Goal: Task Accomplishment & Management: Use online tool/utility

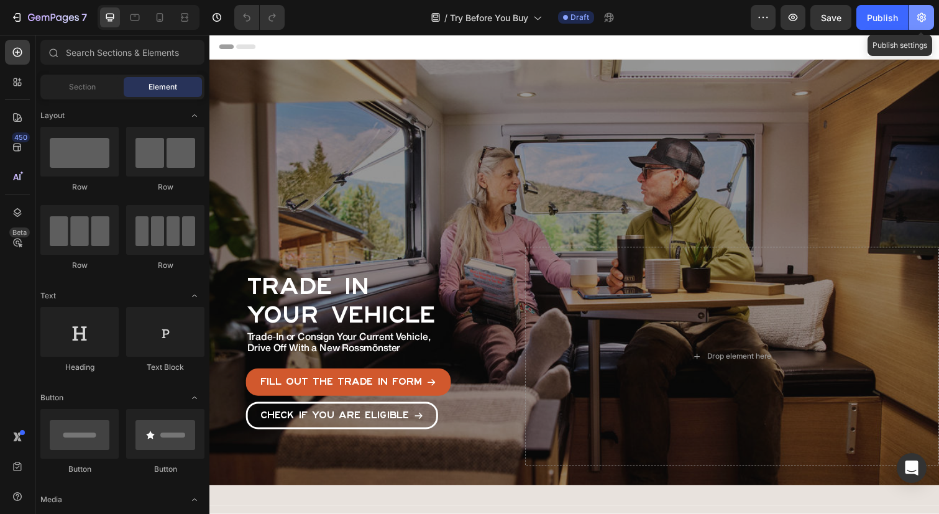
click at [923, 21] on icon "button" at bounding box center [921, 17] width 12 height 12
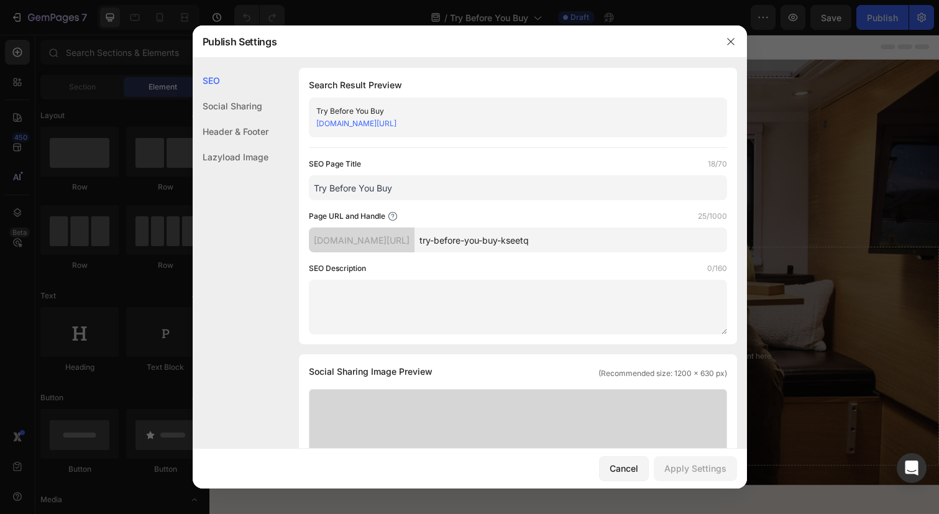
click at [548, 238] on input "try-before-you-buy-kseetq" at bounding box center [570, 239] width 313 height 25
click at [424, 188] on input "Try Before You Buy" at bounding box center [518, 187] width 418 height 25
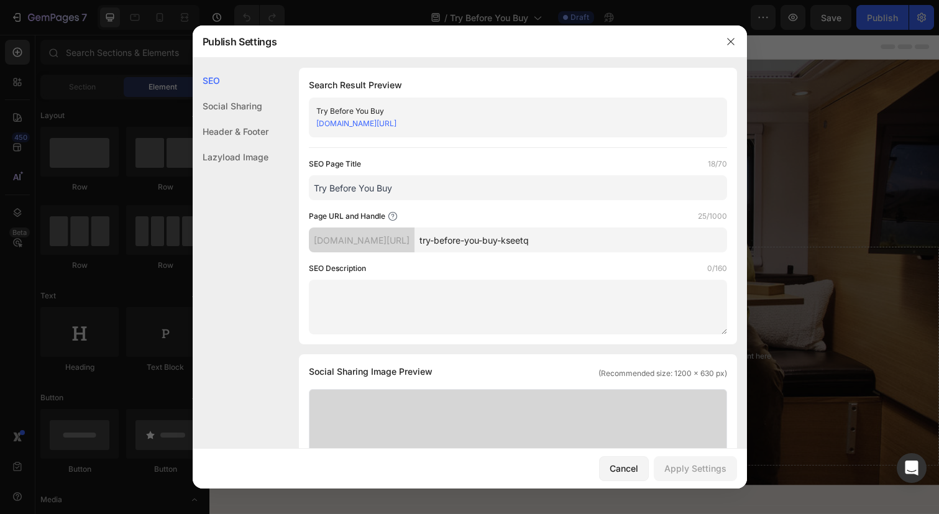
click at [424, 188] on input "Try Before You Buy" at bounding box center [518, 187] width 418 height 25
type input "Trade In"
click at [498, 242] on input "try-before-you-buy-kseetq" at bounding box center [570, 239] width 313 height 25
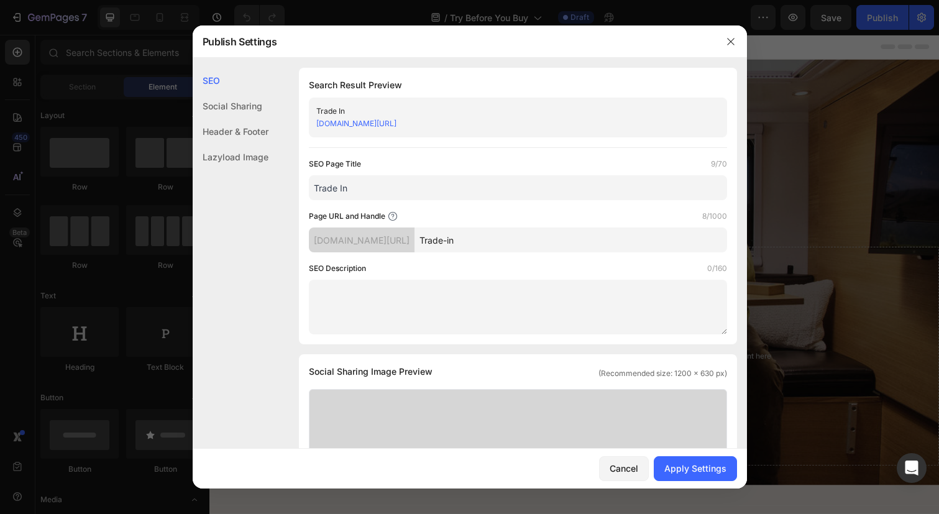
type input "Trade-in"
click at [528, 277] on div "SEO Description 0/160" at bounding box center [518, 298] width 418 height 72
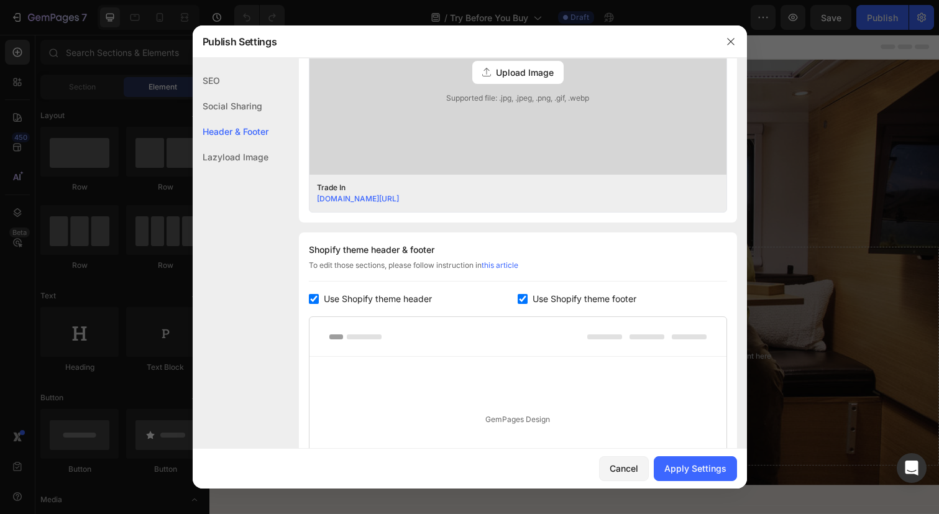
scroll to position [426, 0]
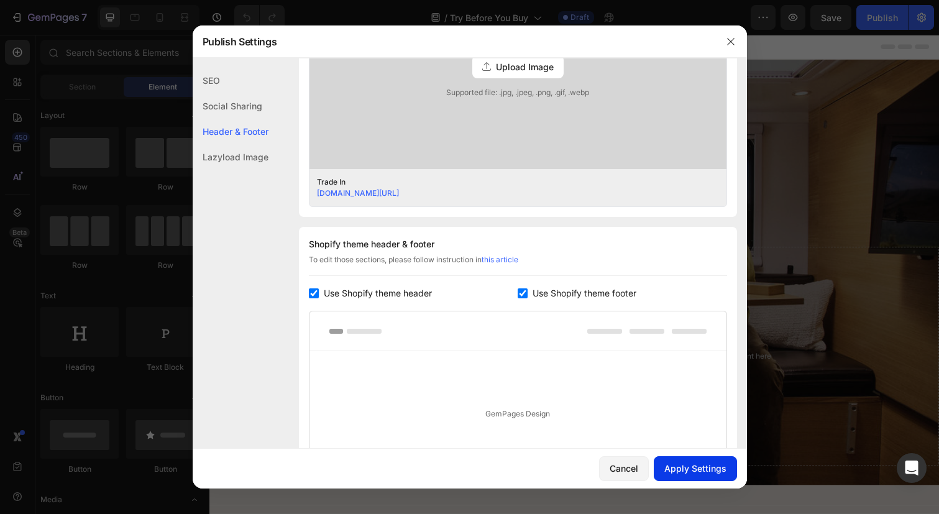
click at [682, 471] on div "Apply Settings" at bounding box center [695, 468] width 62 height 13
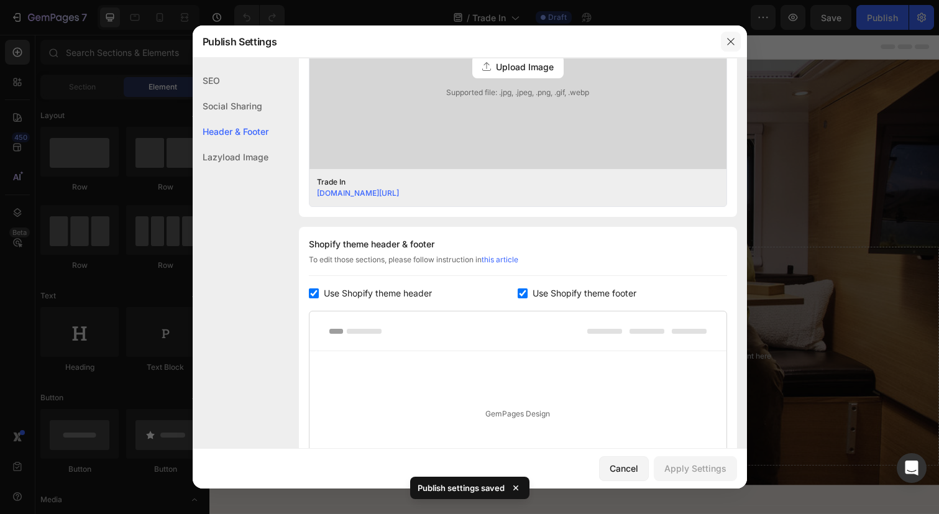
click at [730, 42] on icon "button" at bounding box center [731, 42] width 10 height 10
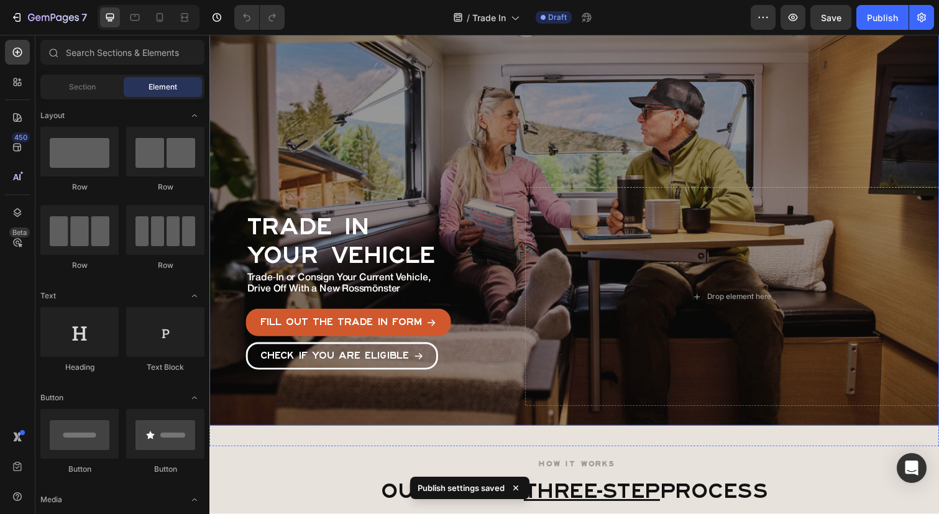
scroll to position [62, 0]
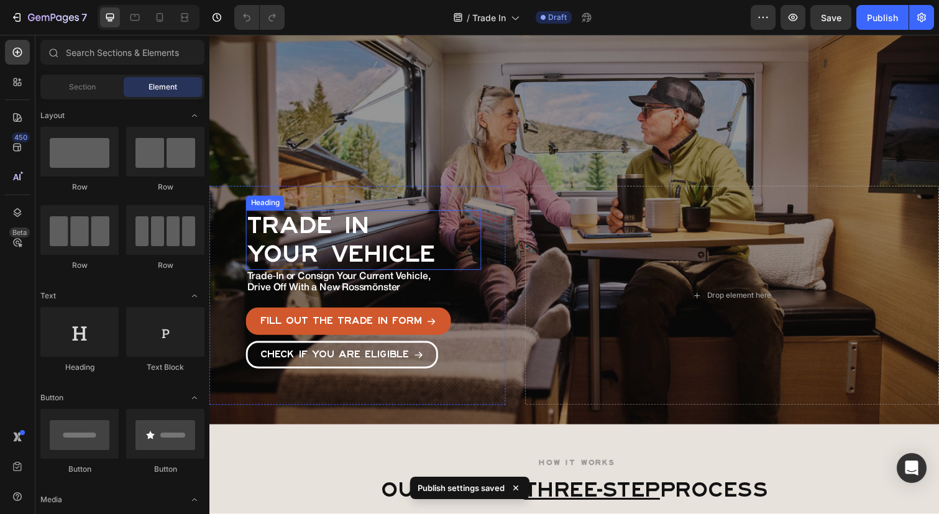
click at [321, 259] on h2 "Trade in your vehicle" at bounding box center [367, 244] width 240 height 61
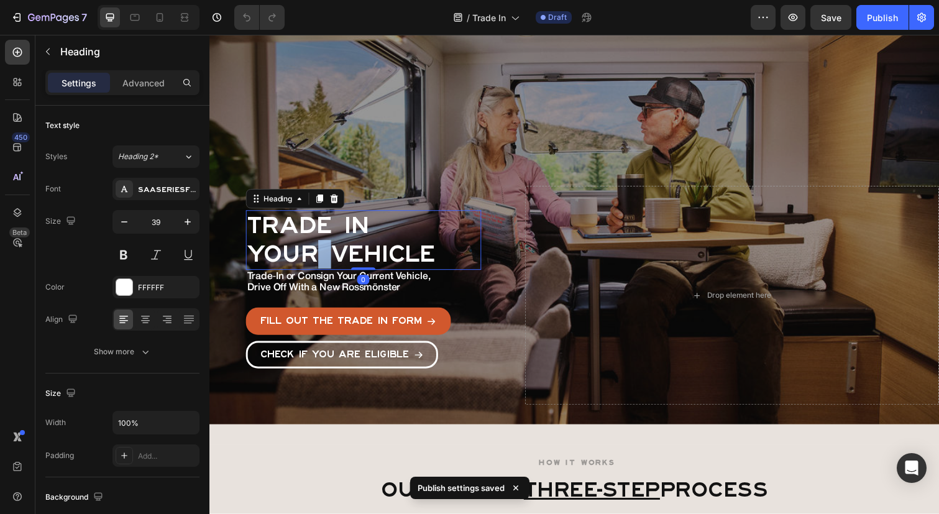
click at [321, 259] on p "Trade in your vehicle" at bounding box center [367, 245] width 238 height 58
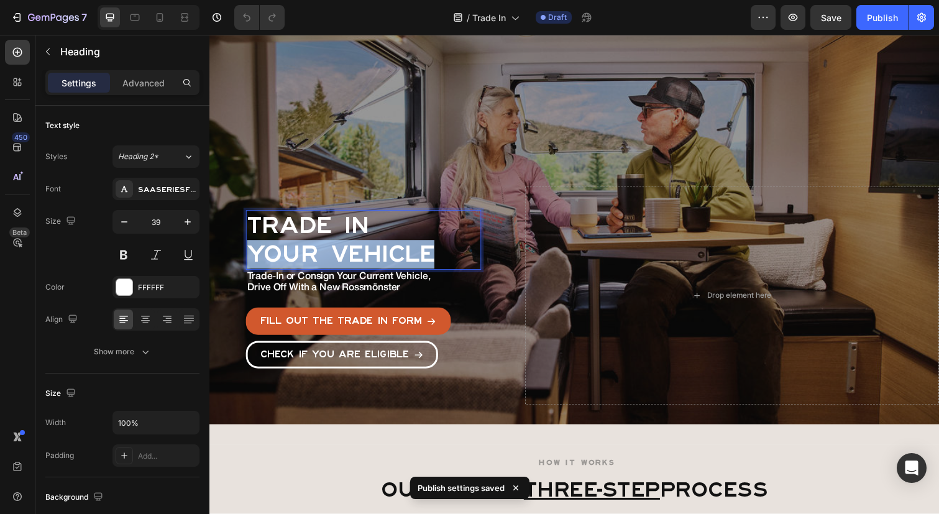
click at [321, 259] on p "Trade in your vehicle" at bounding box center [367, 245] width 238 height 58
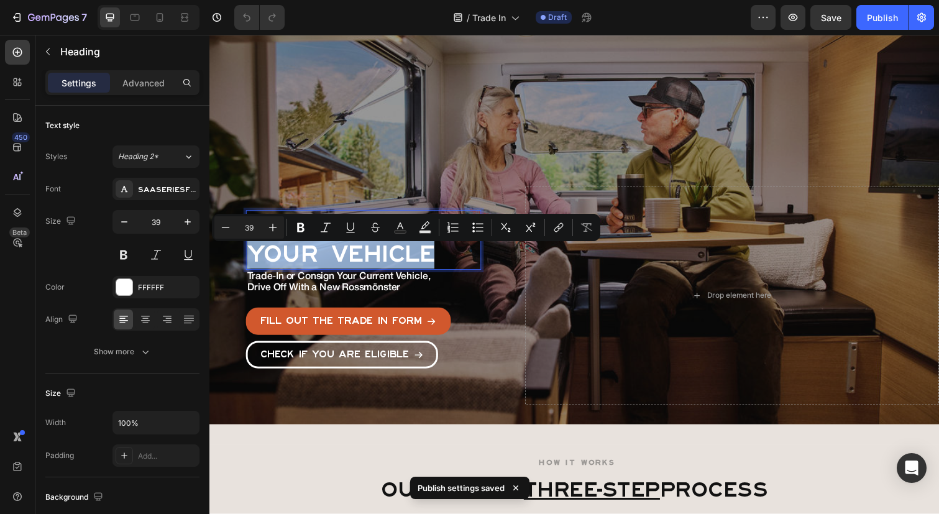
click at [321, 259] on p "Trade in your vehicle" at bounding box center [367, 245] width 238 height 58
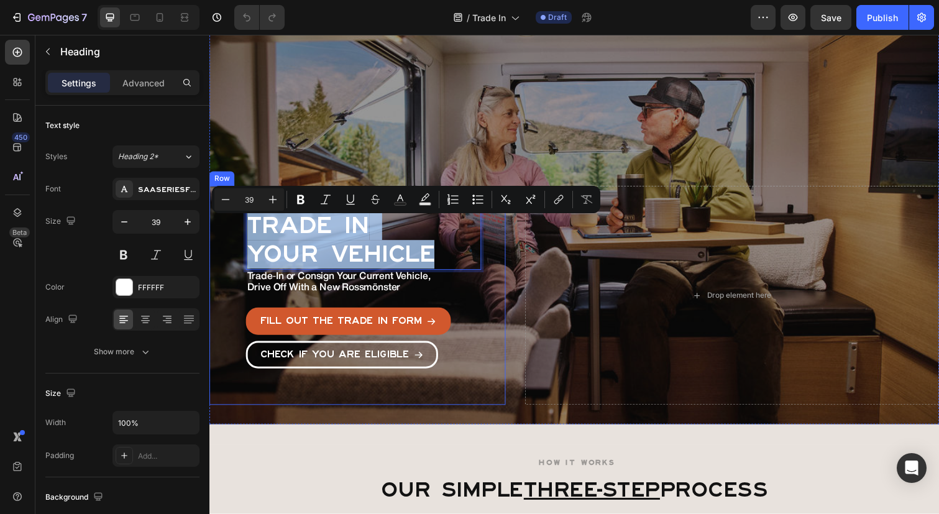
drag, startPoint x: 437, startPoint y: 257, endPoint x: 235, endPoint y: 239, distance: 203.4
click at [235, 239] on div "Trade in your vehicle Heading 0 Trade‑In or Consign Your Current Vehicle, Drive…" at bounding box center [360, 302] width 303 height 224
copy p "Trade in your vehicle"
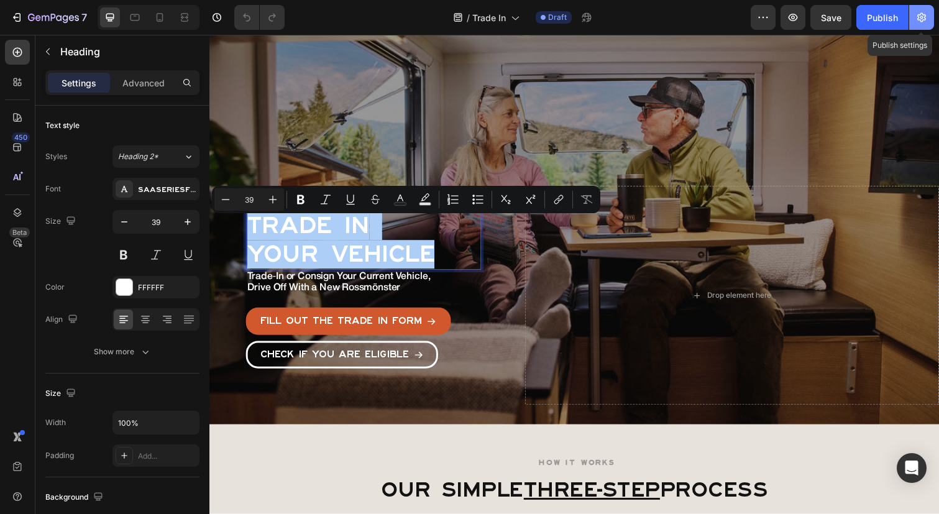
click at [913, 16] on button "button" at bounding box center [921, 17] width 25 height 25
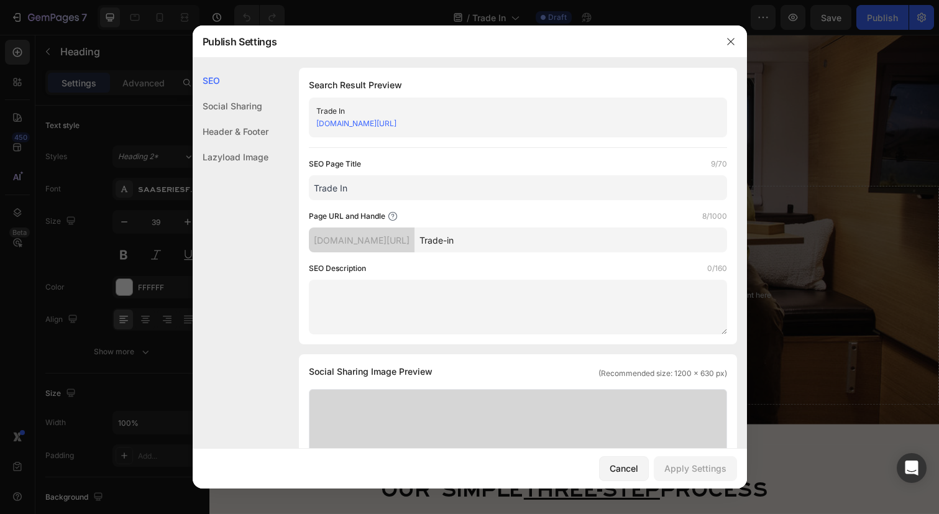
click at [497, 242] on input "Trade-in" at bounding box center [570, 239] width 313 height 25
paste input "in your vehicle"
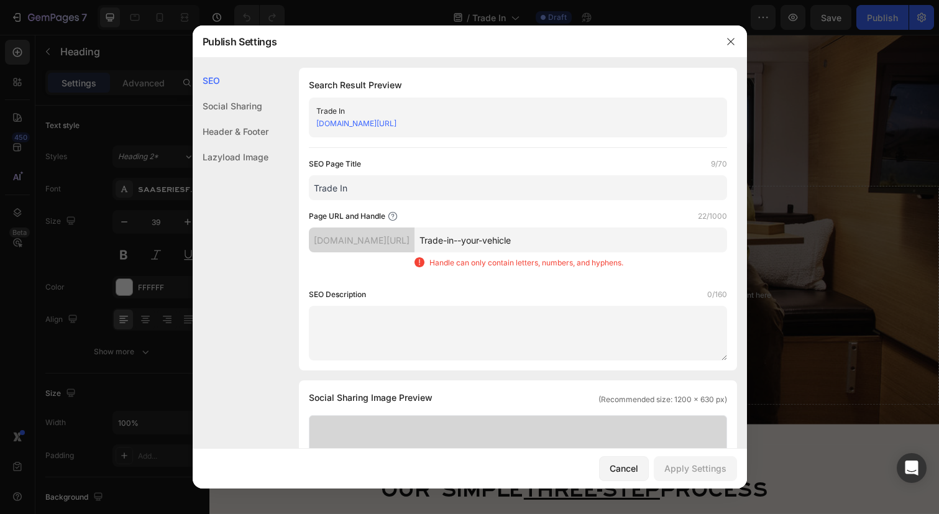
click at [496, 219] on div "Page URL and Handle 22/1000" at bounding box center [518, 216] width 418 height 12
click at [503, 240] on input "Trade-in--your-vehicle" at bounding box center [570, 239] width 313 height 25
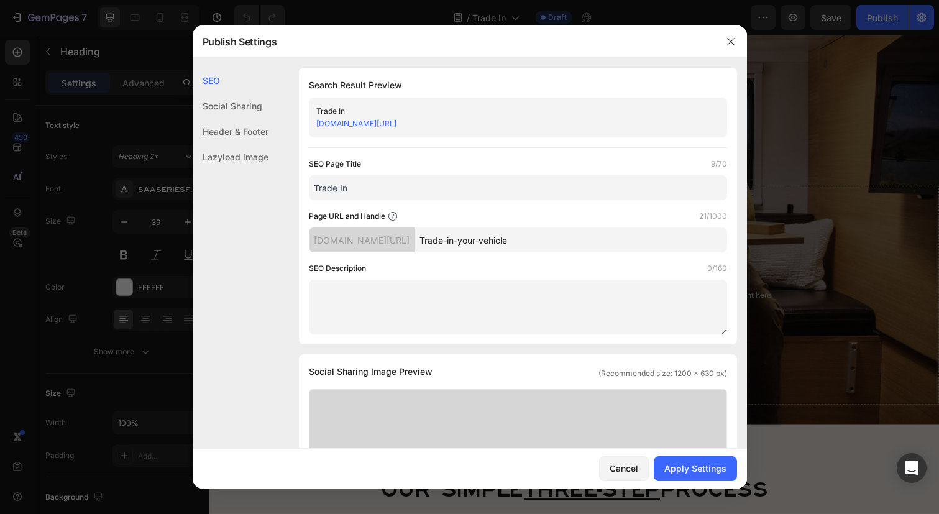
type input "Trade-in-your-vehicle"
click at [531, 196] on input "Trade In" at bounding box center [518, 187] width 418 height 25
click at [513, 191] on input "Trade In" at bounding box center [518, 187] width 418 height 25
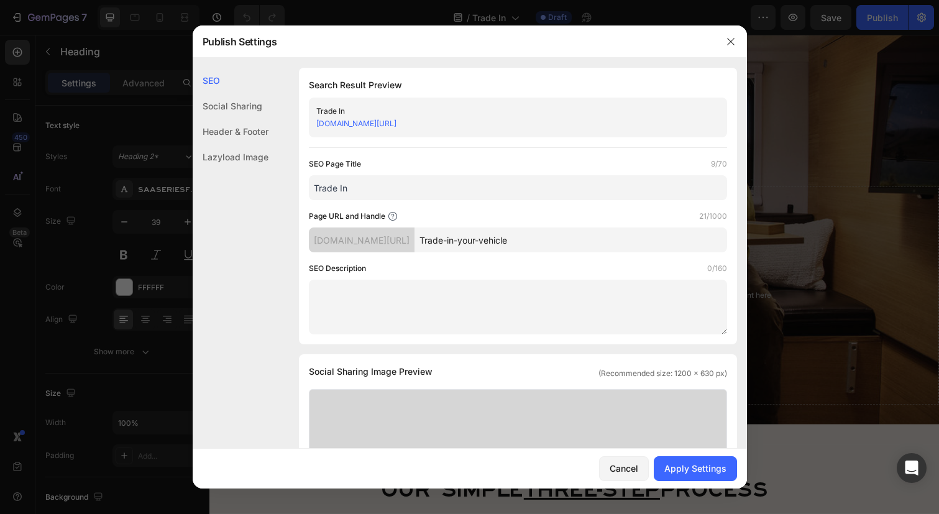
paste input "in your vehicle"
click at [352, 191] on input "Trade in your vehicle" at bounding box center [518, 187] width 418 height 25
type input "Trade in your vehicle"
click at [695, 467] on div "Apply Settings" at bounding box center [695, 468] width 62 height 13
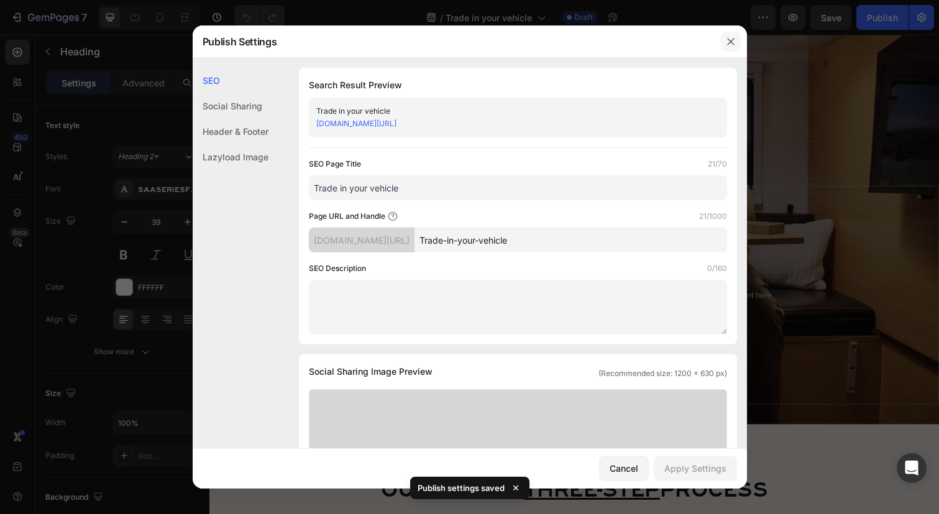
click at [726, 43] on icon "button" at bounding box center [731, 42] width 10 height 10
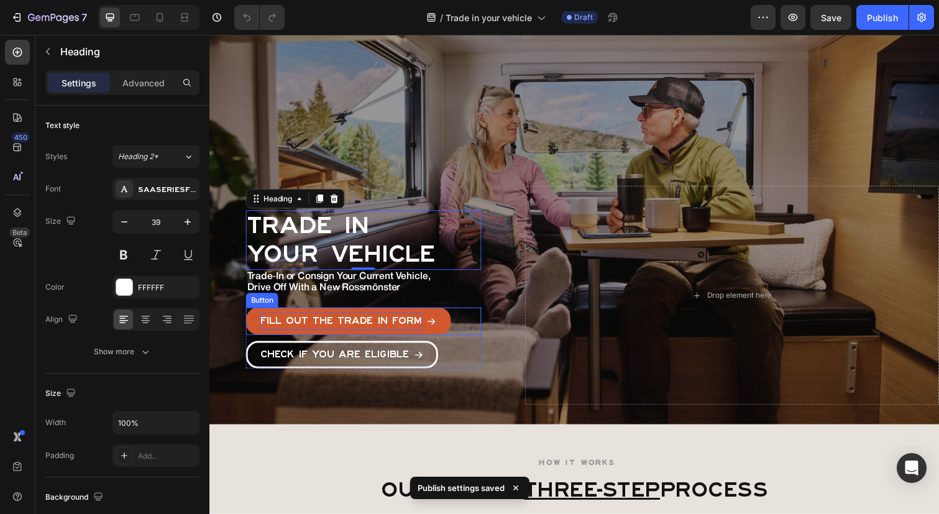
click at [400, 326] on p "Fill out the trade in form" at bounding box center [344, 328] width 165 height 18
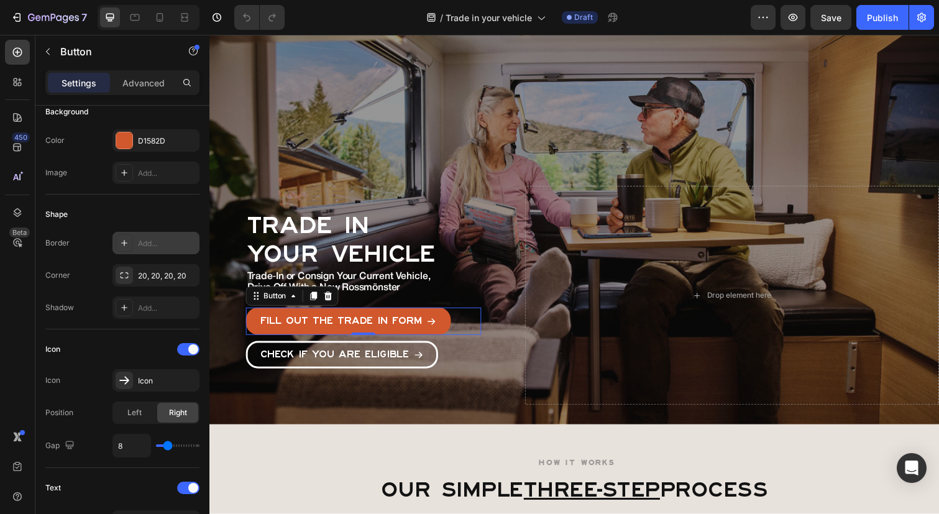
scroll to position [643, 0]
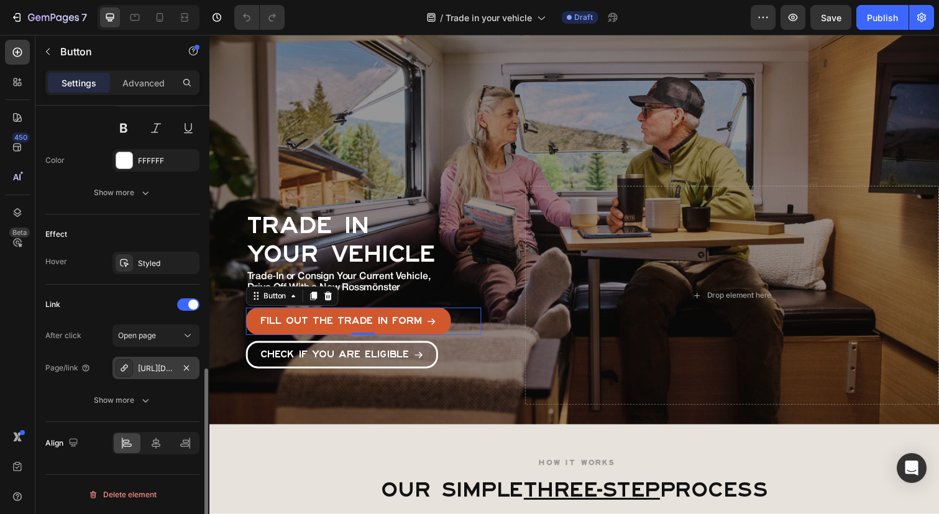
click at [152, 366] on div "[URL][DOMAIN_NAME]" at bounding box center [156, 368] width 36 height 11
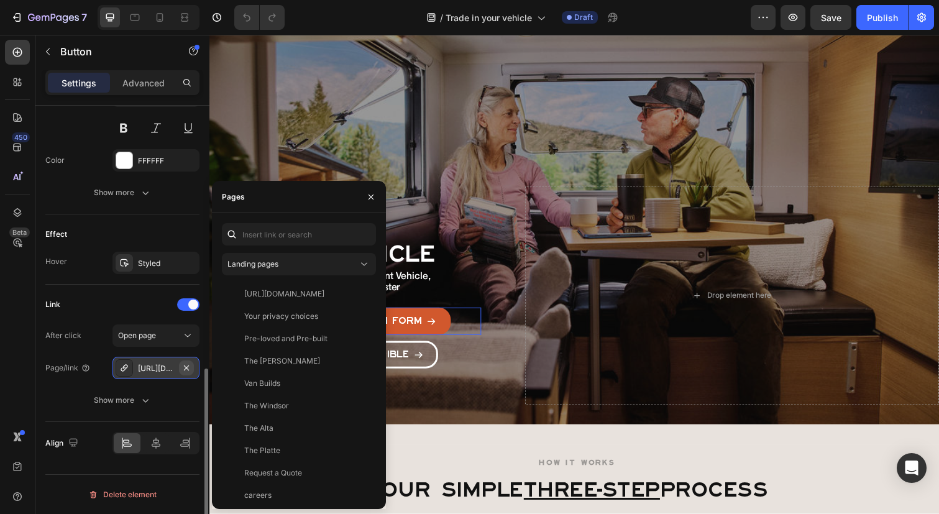
click at [186, 369] on icon "button" at bounding box center [186, 368] width 10 height 10
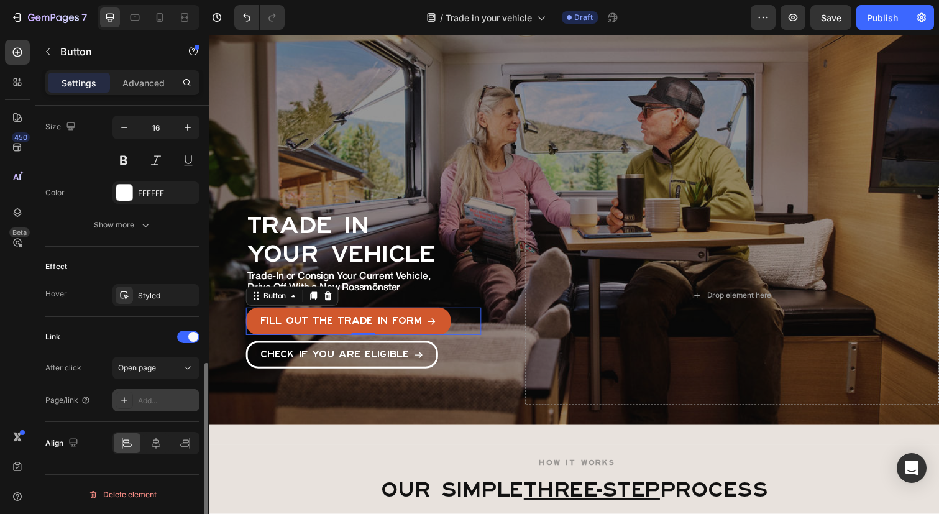
scroll to position [610, 0]
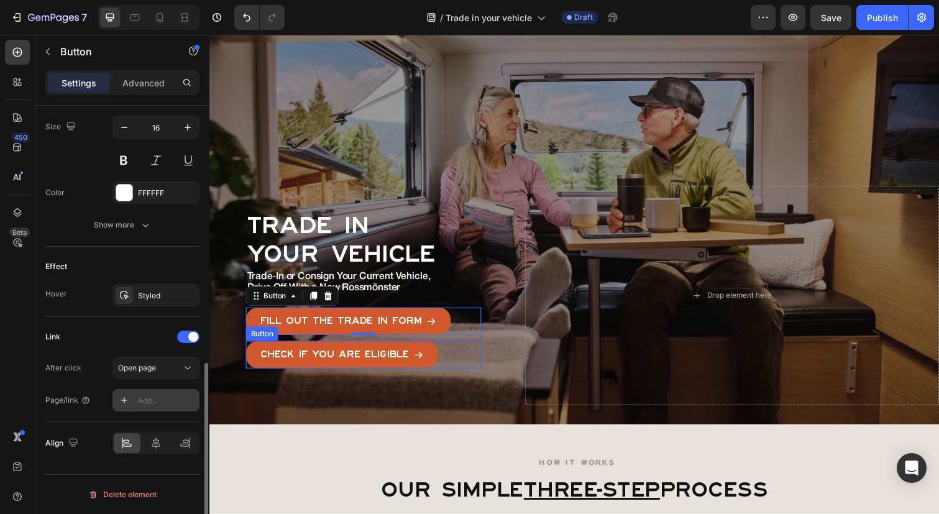
click at [428, 367] on span at bounding box center [423, 362] width 10 height 18
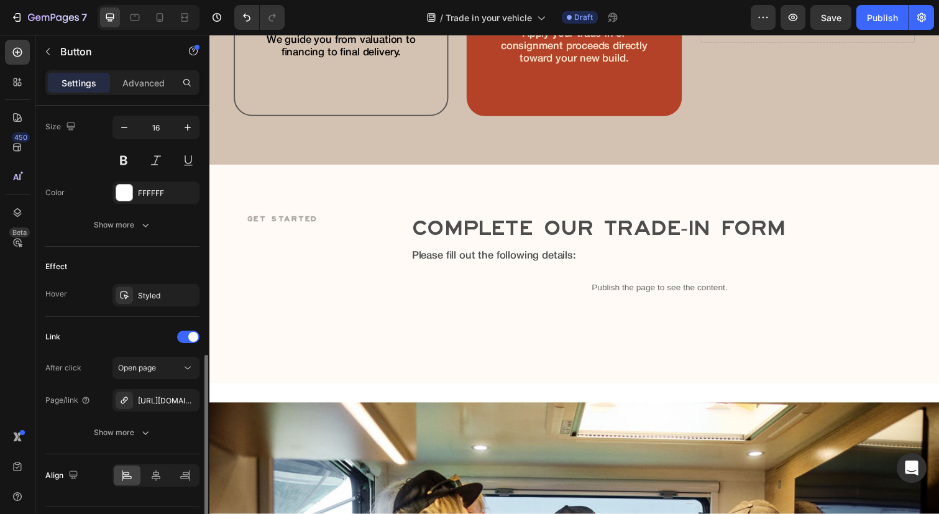
scroll to position [2507, 0]
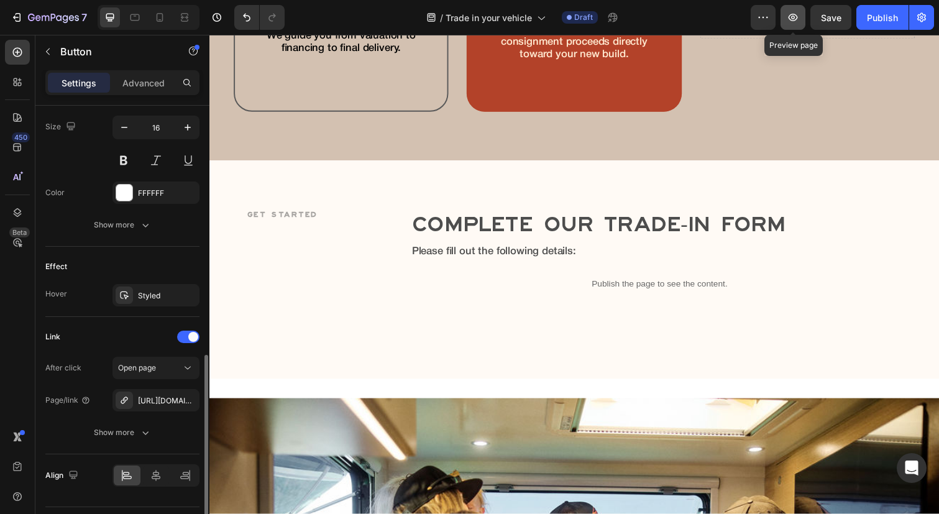
click at [792, 18] on icon "button" at bounding box center [793, 17] width 9 height 7
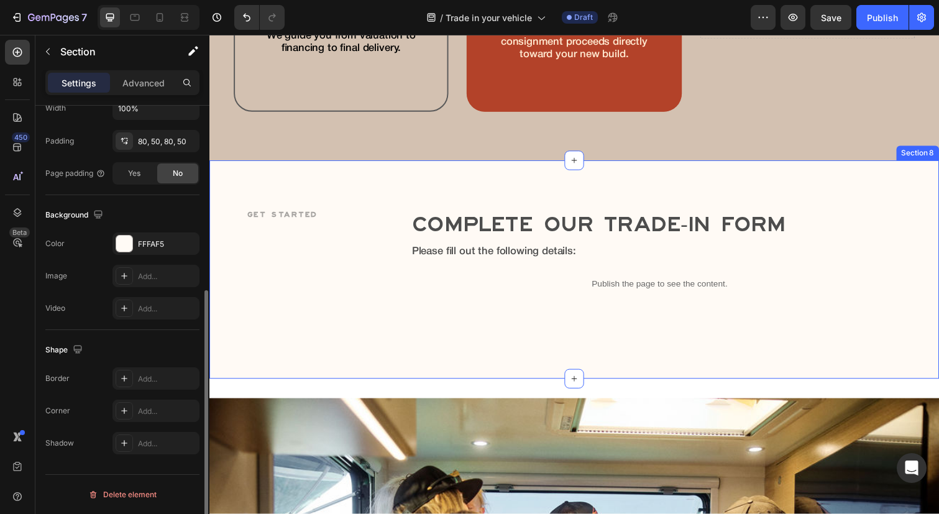
click at [376, 198] on div "Get started Text Block Complete Our Trade‑In Form Text Block Please fill out th…" at bounding box center [582, 274] width 746 height 223
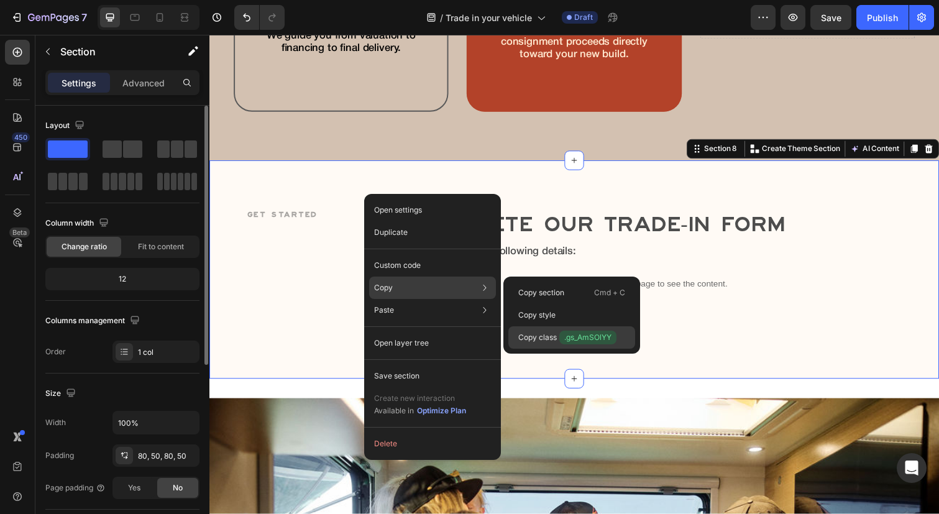
click at [559, 340] on span ".gs_AmSOlYY" at bounding box center [587, 338] width 57 height 14
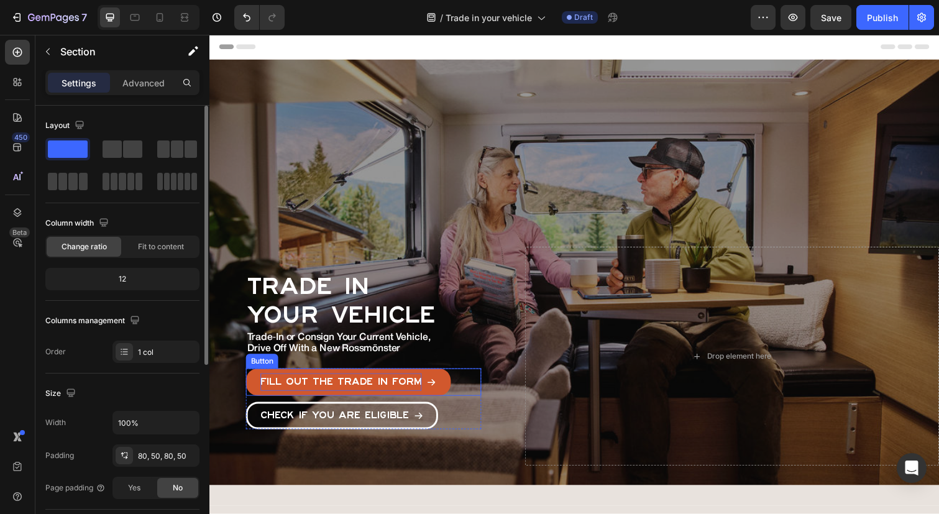
click at [327, 389] on p "Fill out the trade in form" at bounding box center [344, 390] width 165 height 18
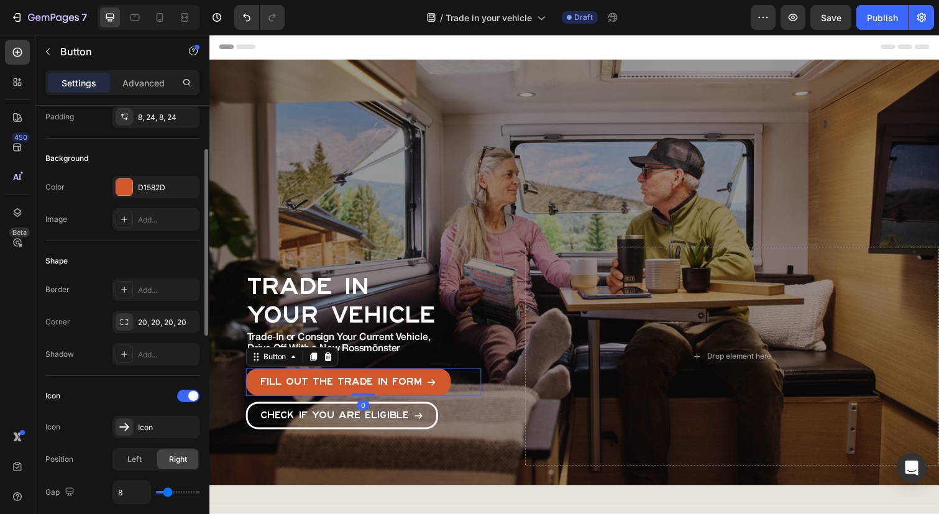
scroll to position [610, 0]
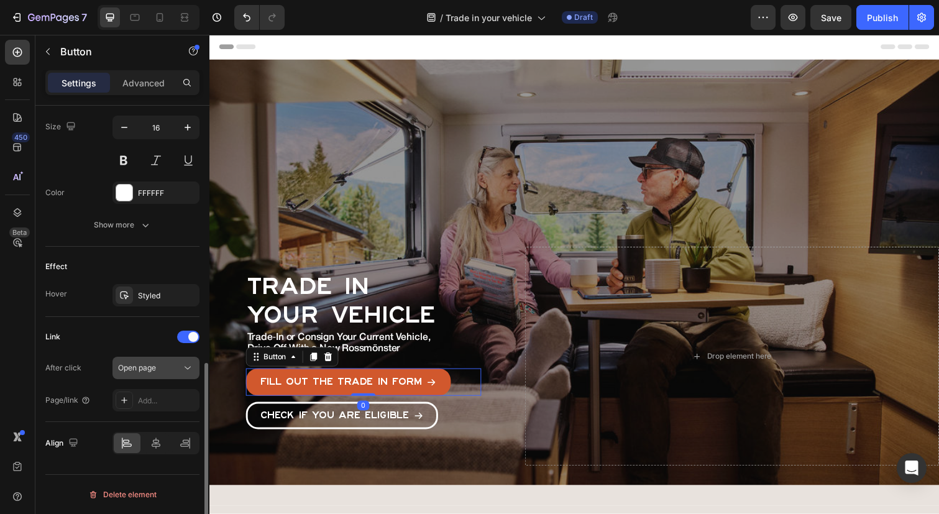
click at [163, 372] on div "Open page" at bounding box center [149, 367] width 63 height 11
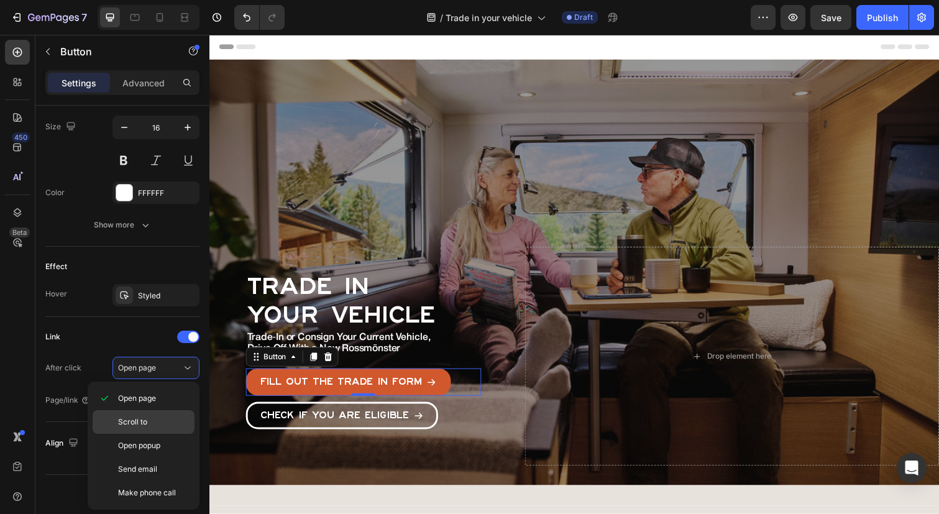
click at [155, 434] on div "Scroll to" at bounding box center [144, 446] width 102 height 24
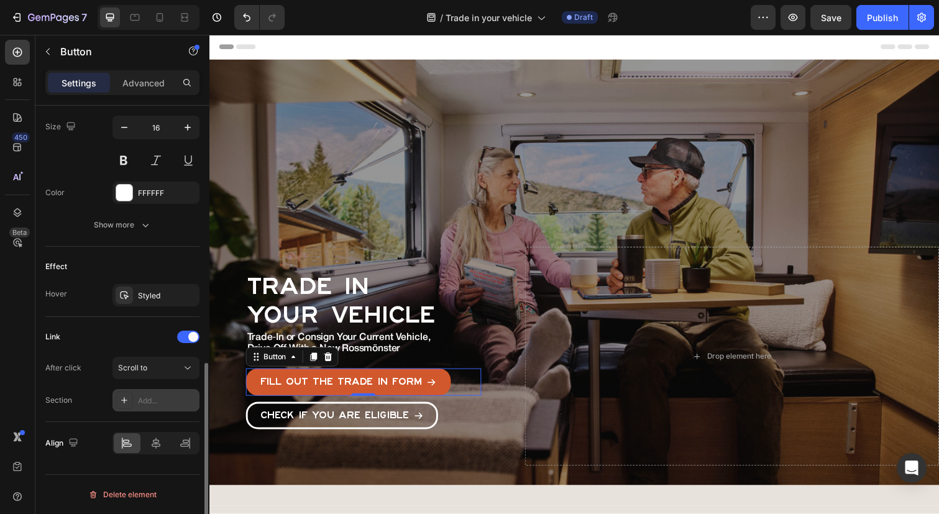
click at [158, 399] on div "Add..." at bounding box center [167, 400] width 58 height 11
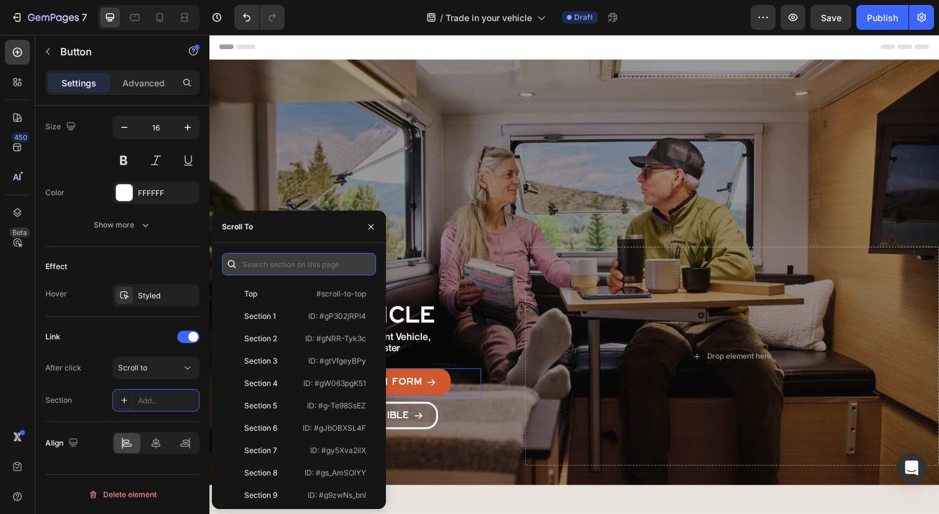
click at [282, 267] on input "text" at bounding box center [299, 264] width 154 height 22
paste input ".gs_AmSOlYY"
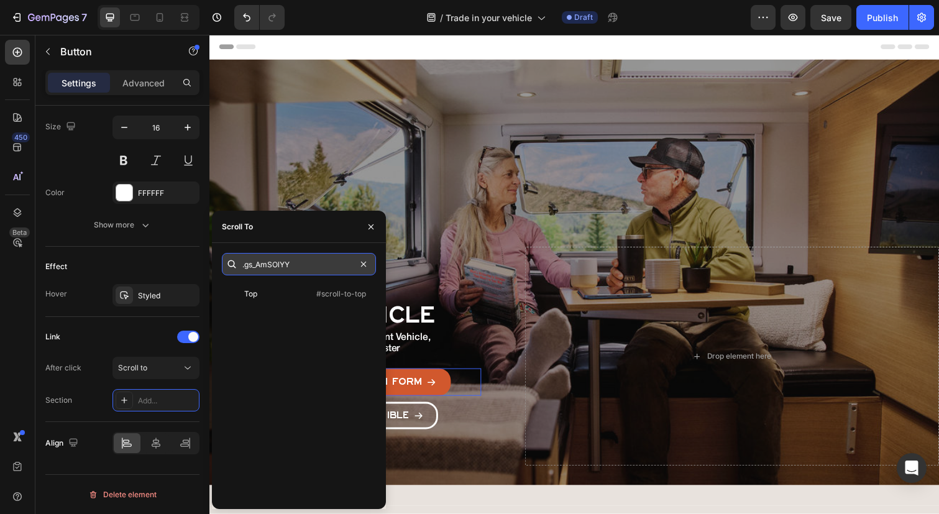
click at [244, 266] on input ".gs_AmSOlYY" at bounding box center [299, 264] width 154 height 22
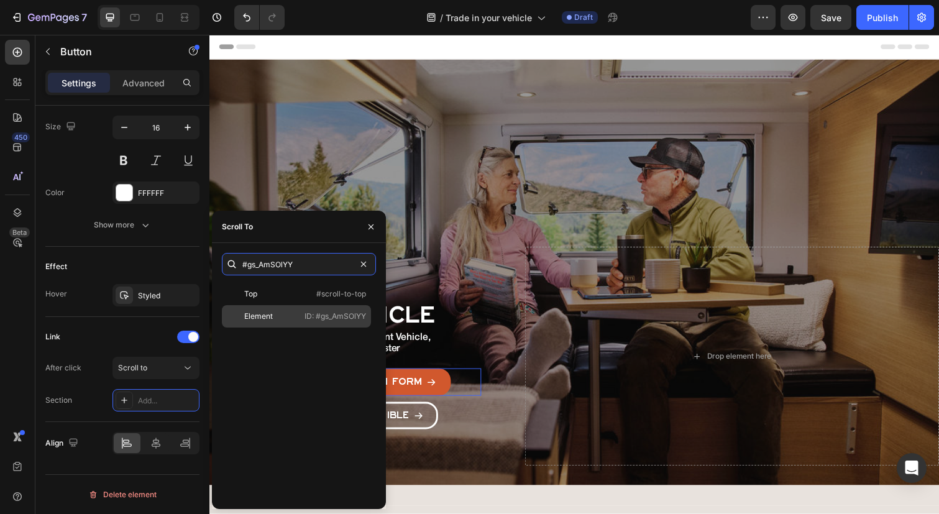
type input "#gs_AmSOlYY"
click at [317, 319] on p "ID: #gs_AmSOlYY" at bounding box center [335, 316] width 62 height 11
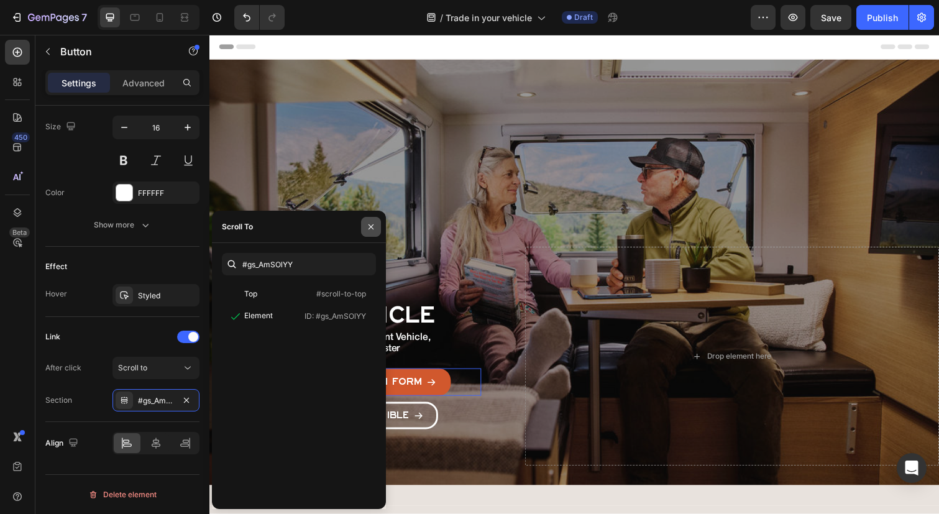
click at [372, 226] on icon "button" at bounding box center [371, 227] width 10 height 10
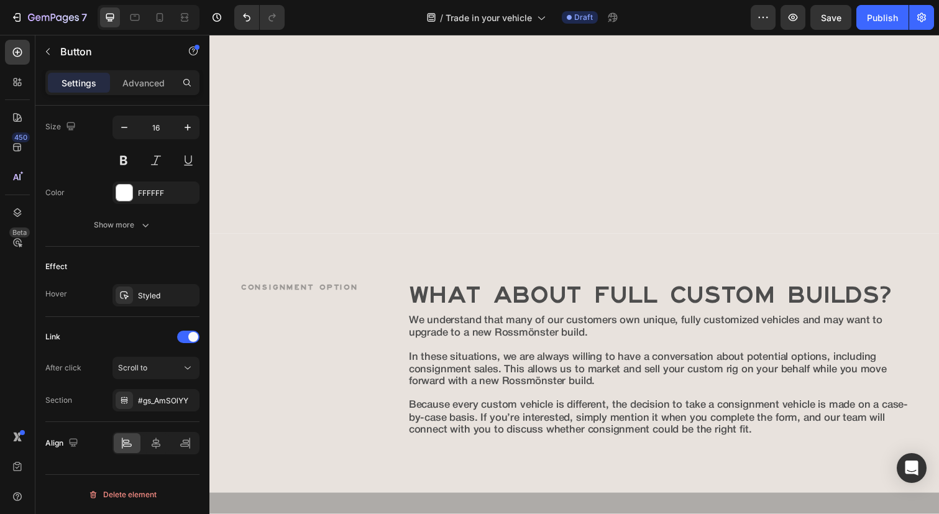
scroll to position [0, 0]
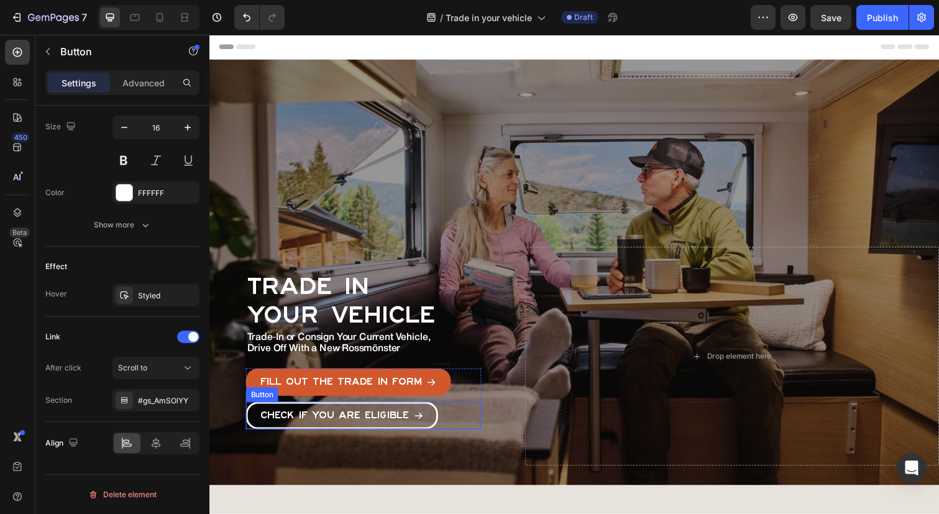
click at [448, 420] on div "Check if you are eligible Button" at bounding box center [367, 424] width 240 height 28
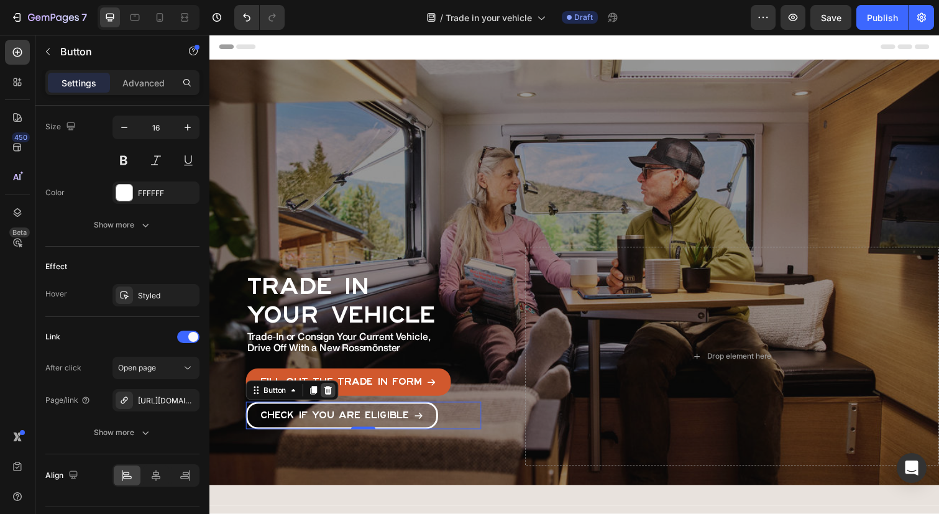
click at [331, 399] on icon at bounding box center [331, 398] width 8 height 9
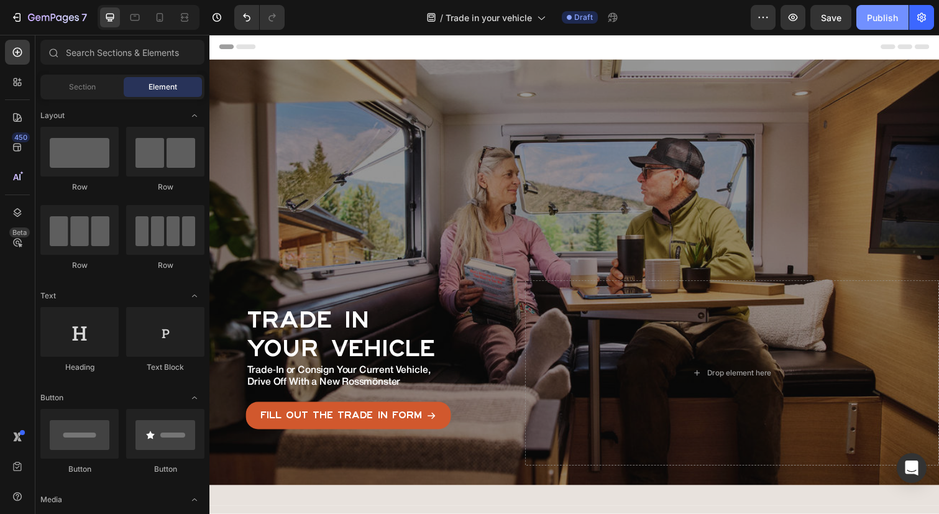
click at [885, 14] on div "Publish" at bounding box center [882, 17] width 31 height 13
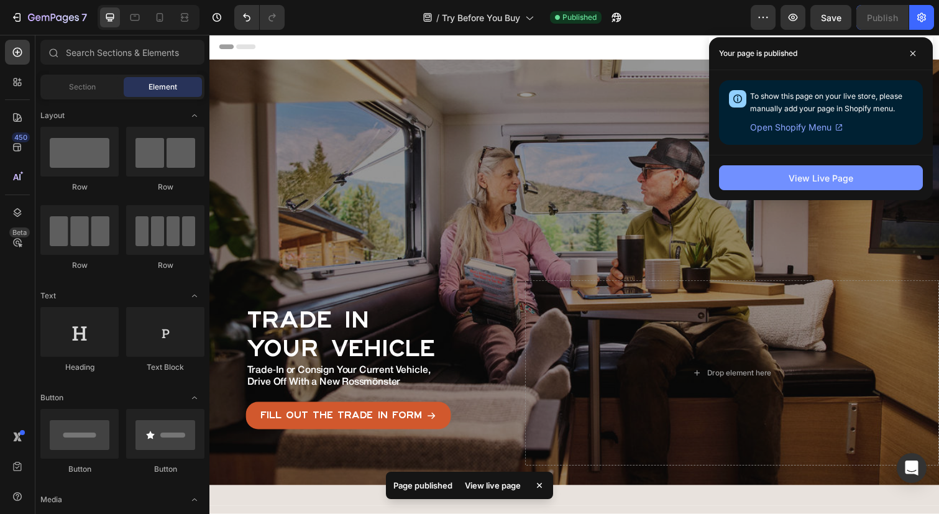
click at [764, 180] on button "View Live Page" at bounding box center [821, 177] width 204 height 25
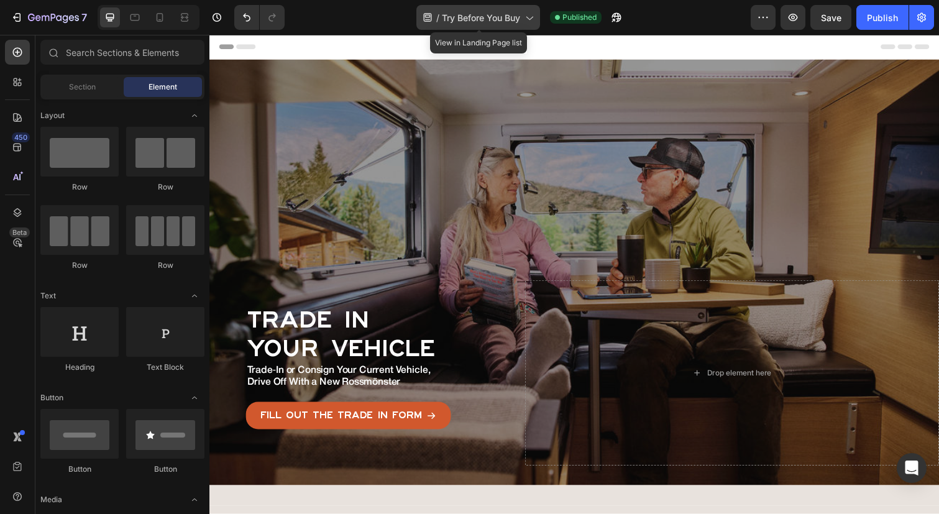
click at [488, 15] on span "Try Before You Buy" at bounding box center [481, 17] width 78 height 13
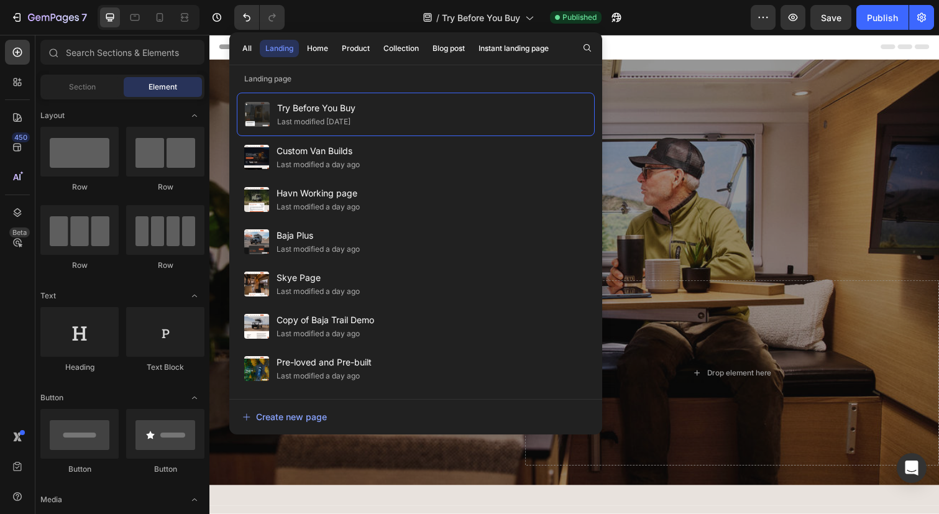
click at [710, 22] on div "/ Try Before You Buy Published" at bounding box center [523, 17] width 456 height 25
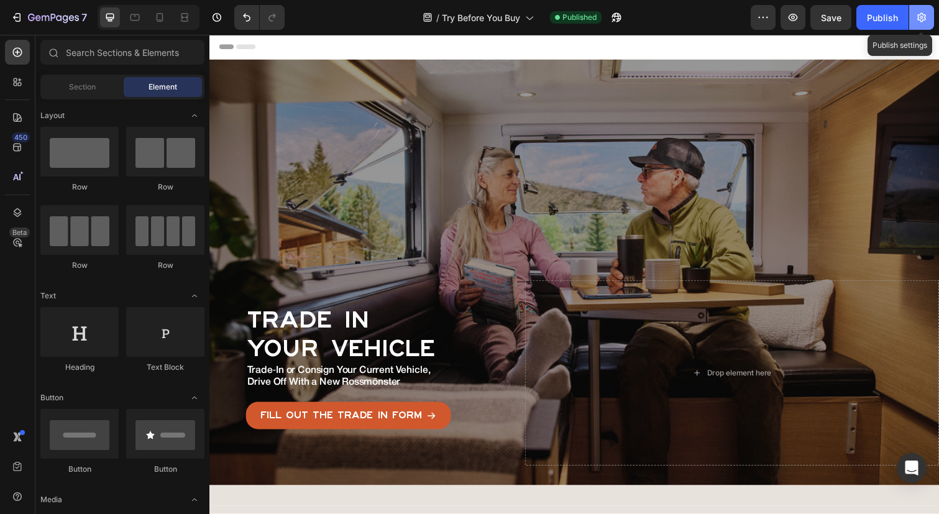
click at [920, 11] on icon "button" at bounding box center [921, 17] width 12 height 12
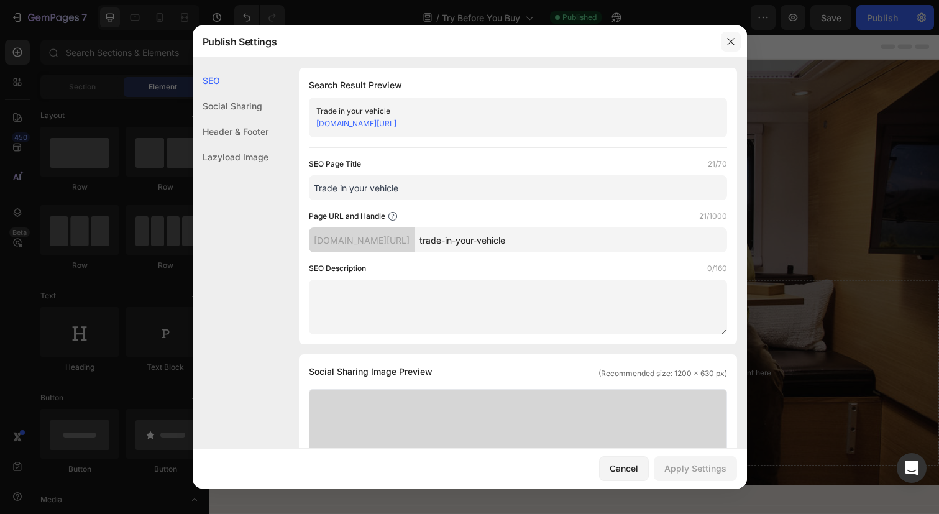
click at [727, 39] on icon "button" at bounding box center [731, 42] width 10 height 10
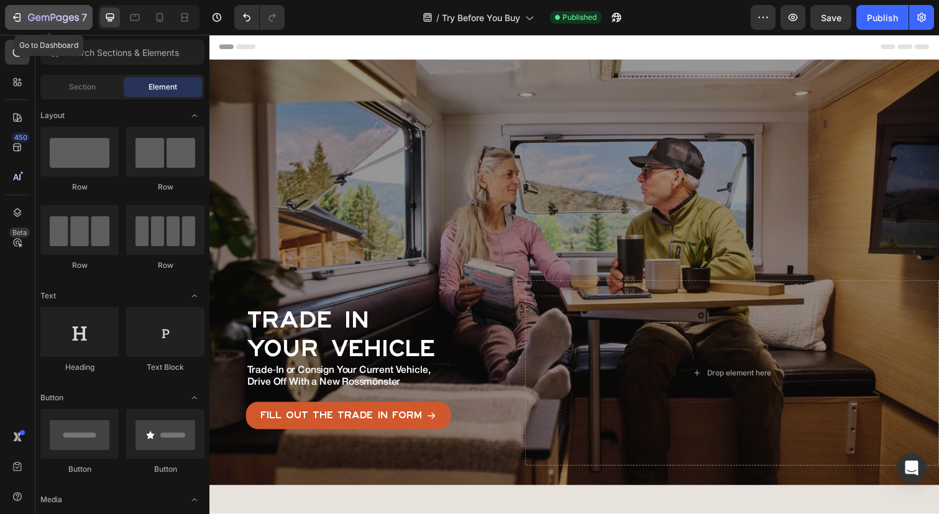
click at [19, 16] on icon "button" at bounding box center [17, 17] width 12 height 12
